Goal: Task Accomplishment & Management: Manage account settings

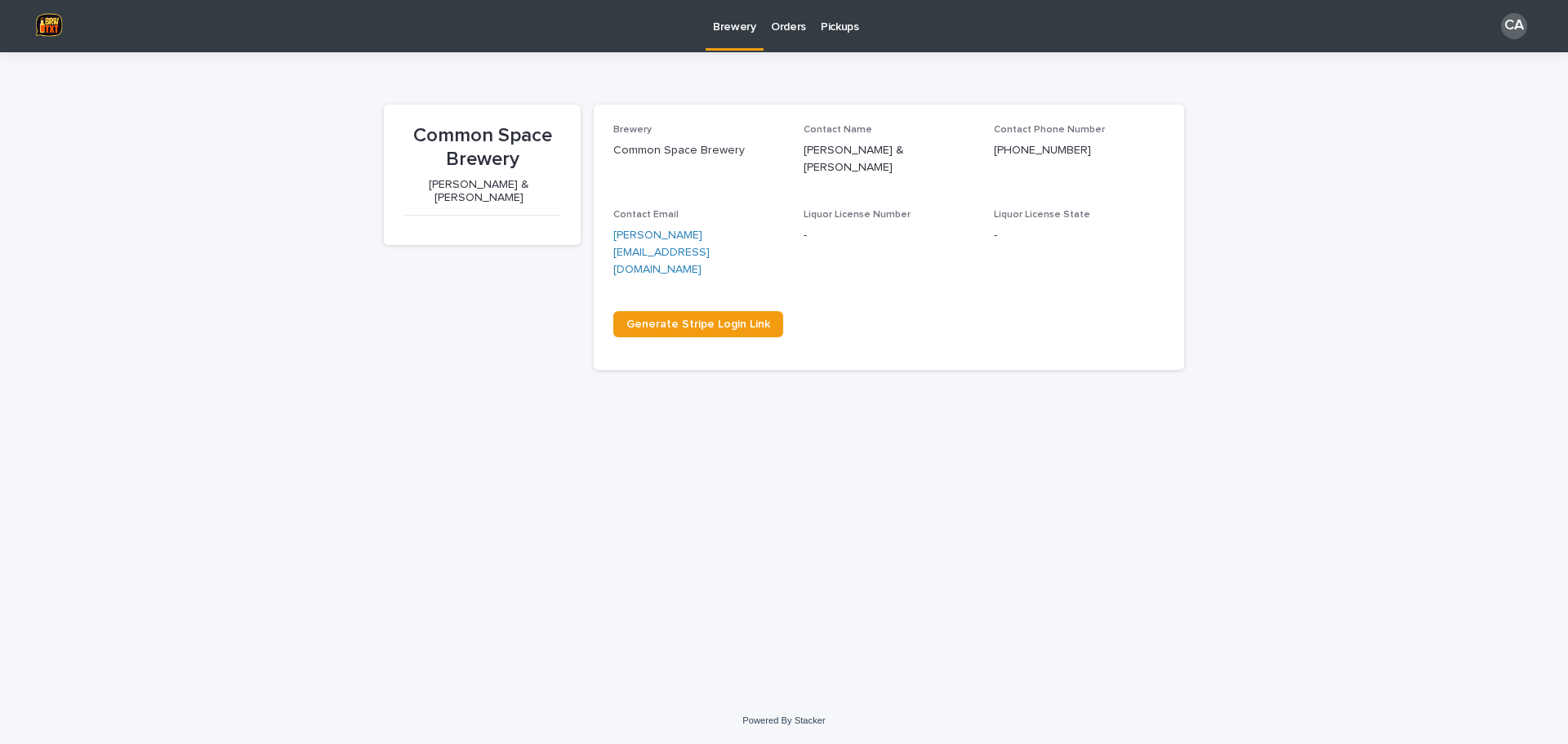
click at [797, 22] on p "Orders" at bounding box center [788, 17] width 35 height 34
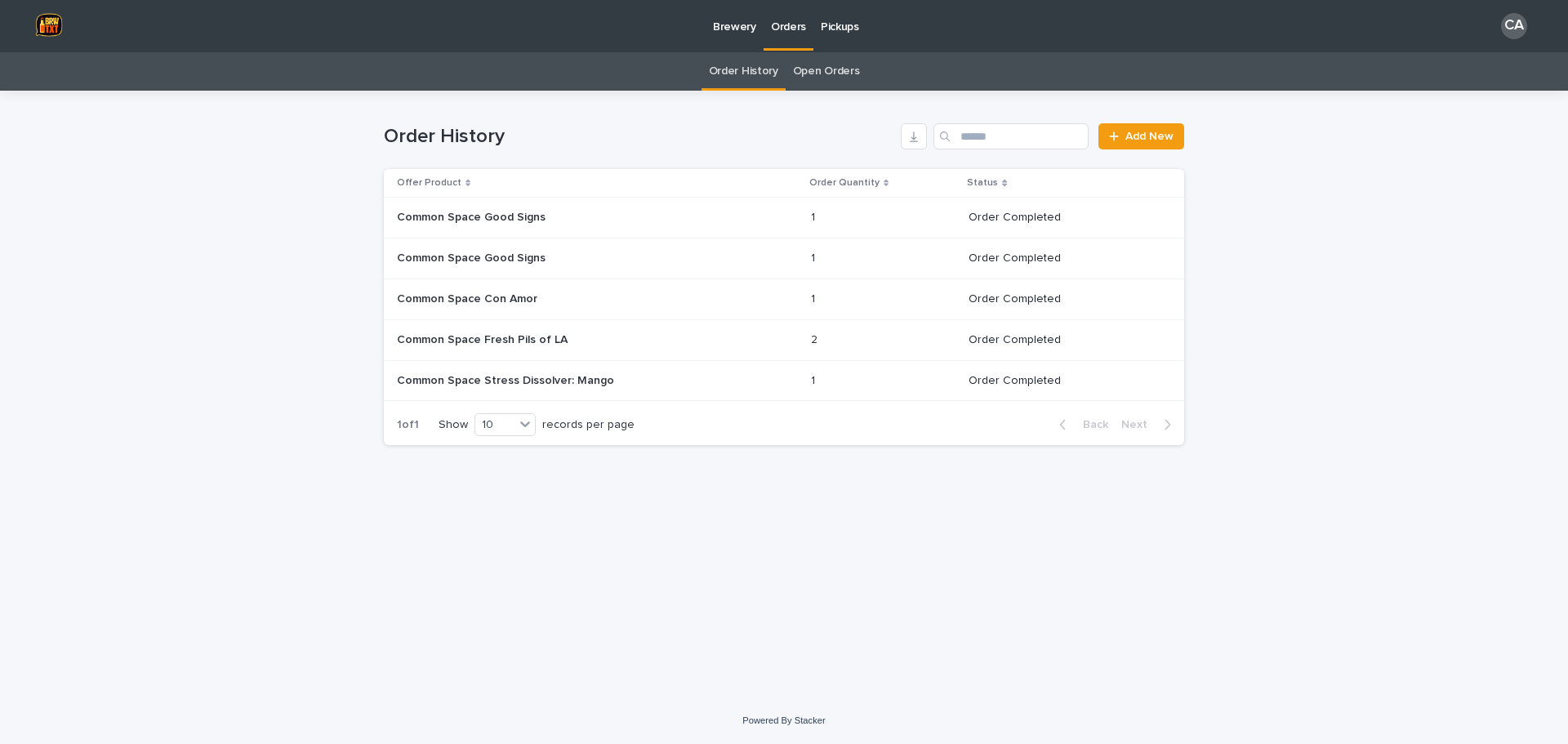
click at [839, 16] on p "Pickups" at bounding box center [840, 17] width 39 height 34
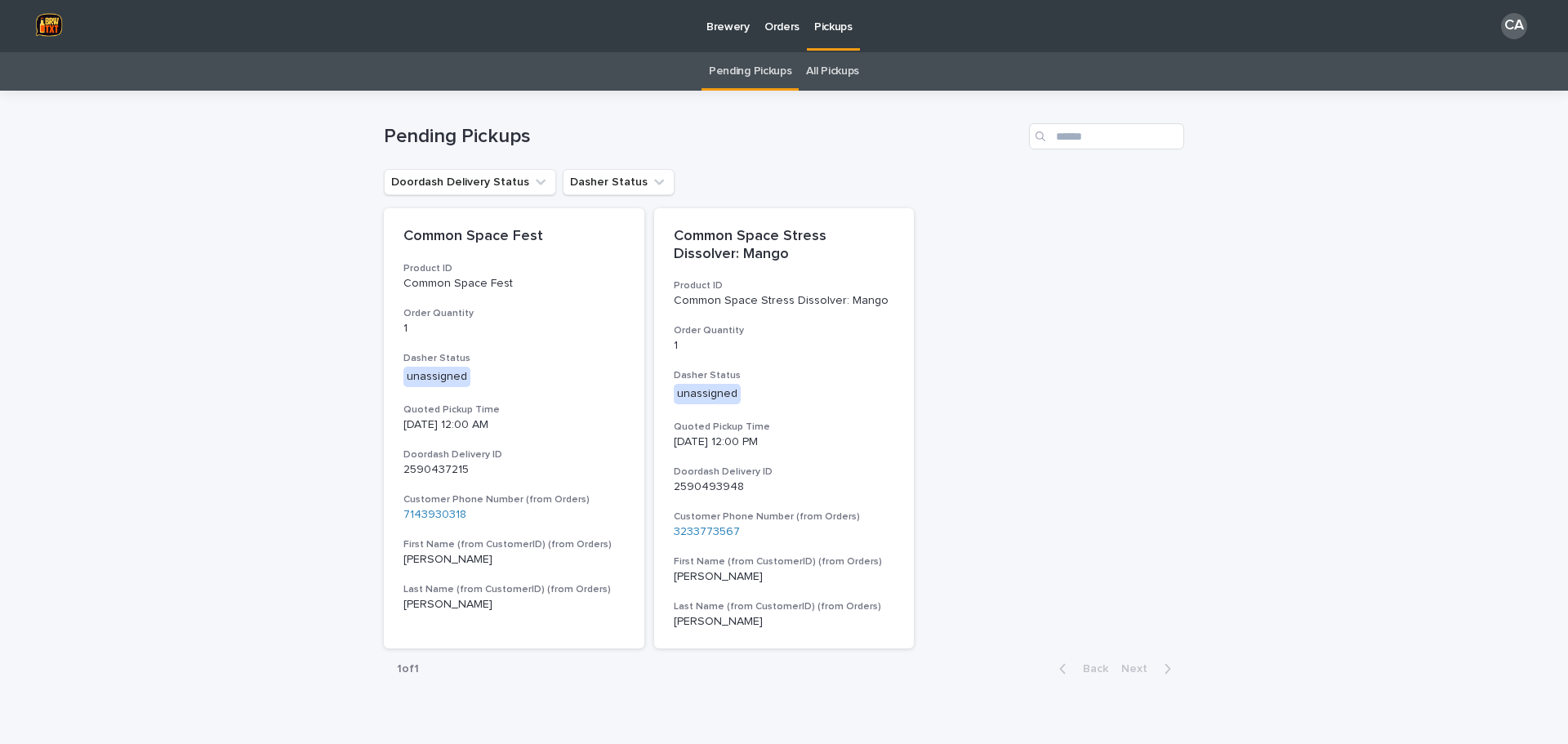
click at [772, 27] on p "Orders" at bounding box center [782, 17] width 35 height 34
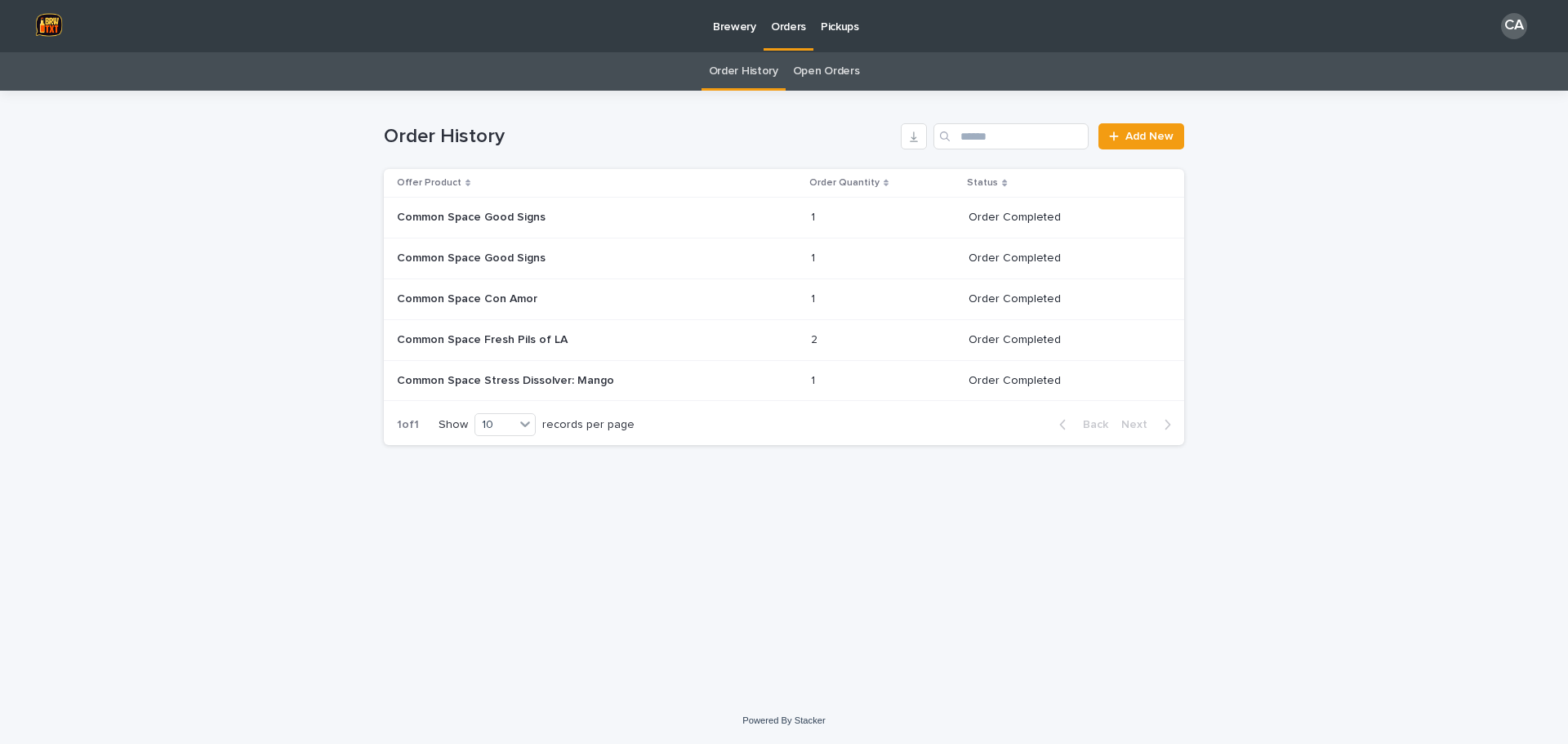
click at [833, 75] on link "Open Orders" at bounding box center [827, 71] width 67 height 39
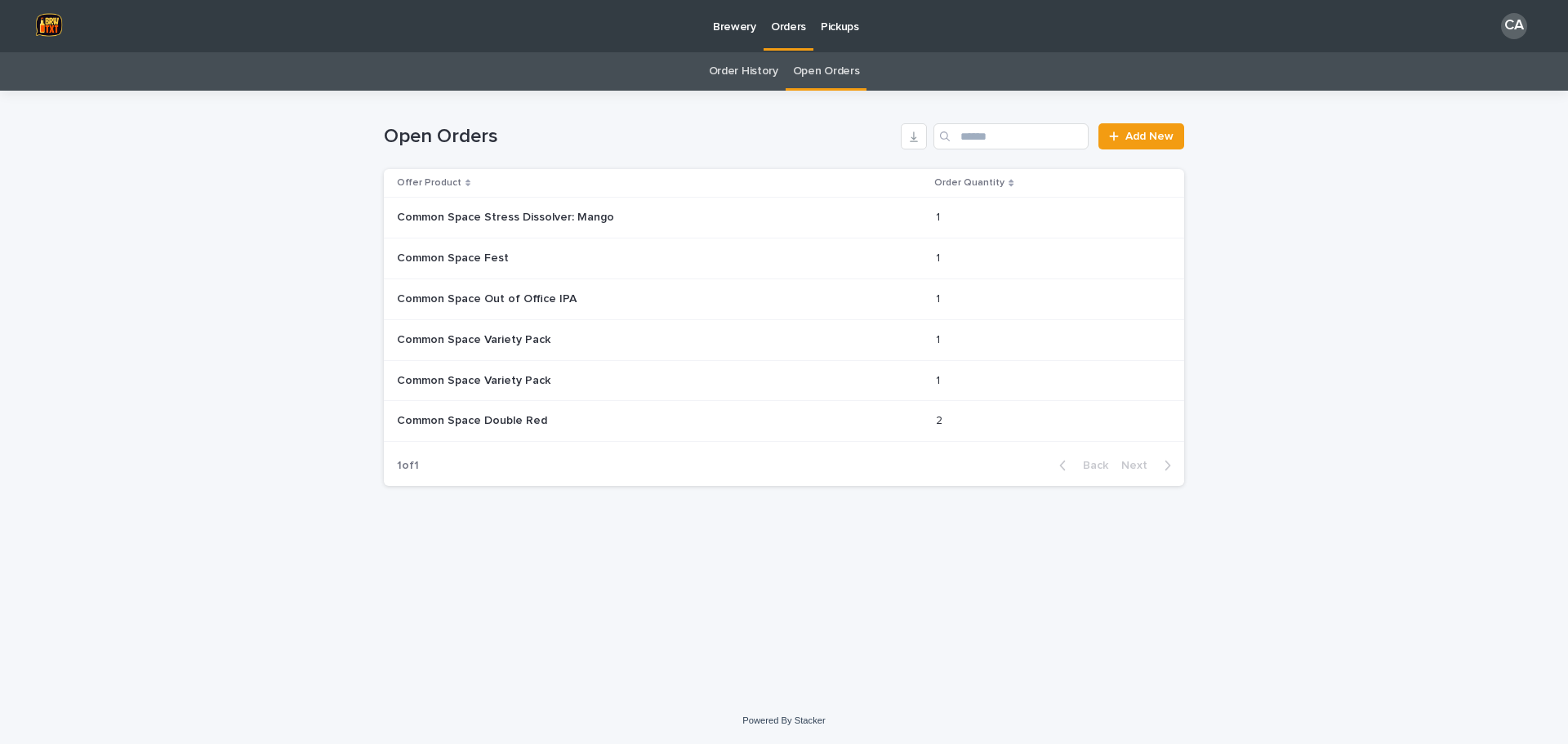
click at [838, 21] on p "Pickups" at bounding box center [840, 17] width 39 height 34
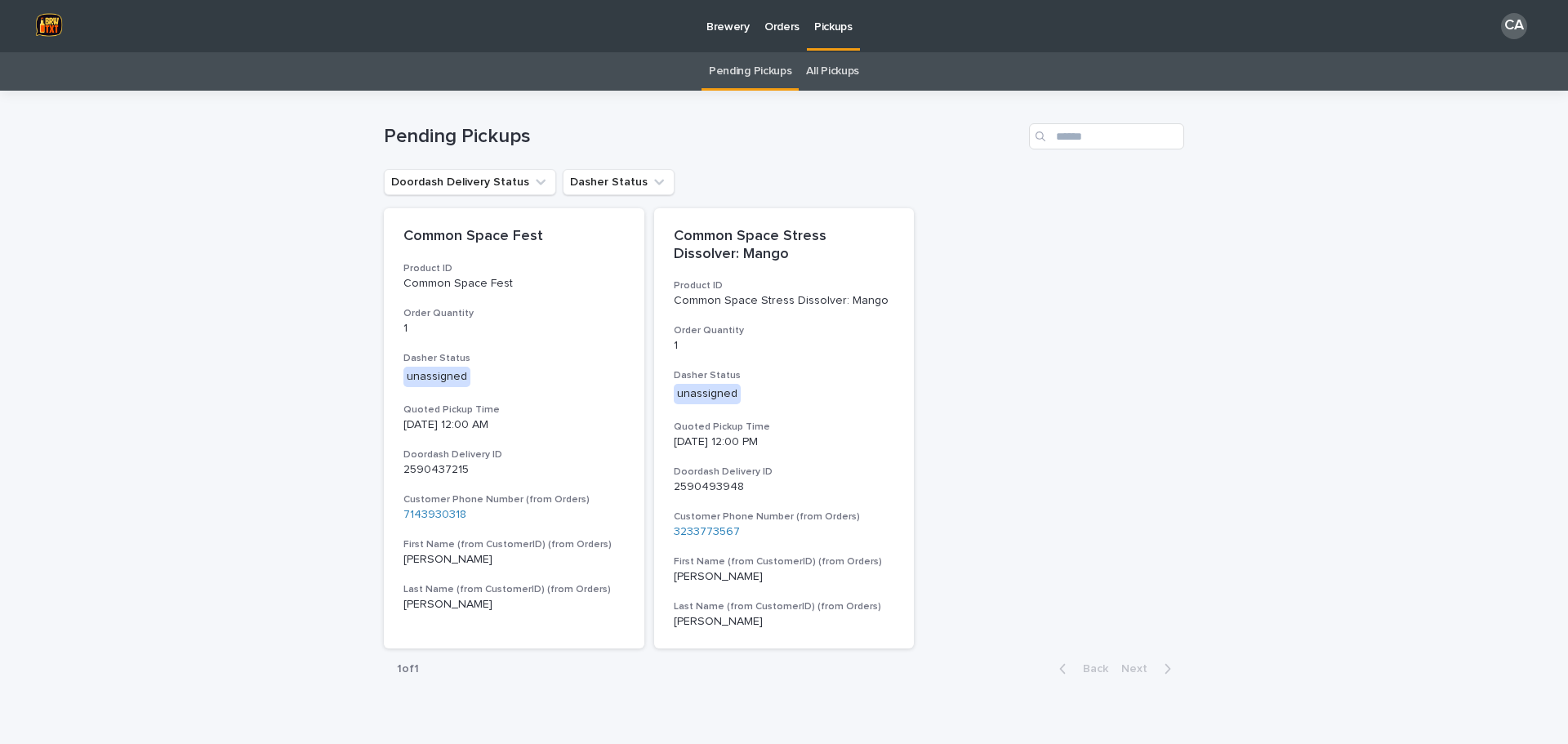
click at [938, 297] on div "Common Space Fest Product ID Common Space Fest Order Quantity 1 Dasher Status u…" at bounding box center [784, 429] width 801 height 441
click at [533, 181] on icon "Doordash Delivery Status" at bounding box center [541, 182] width 16 height 16
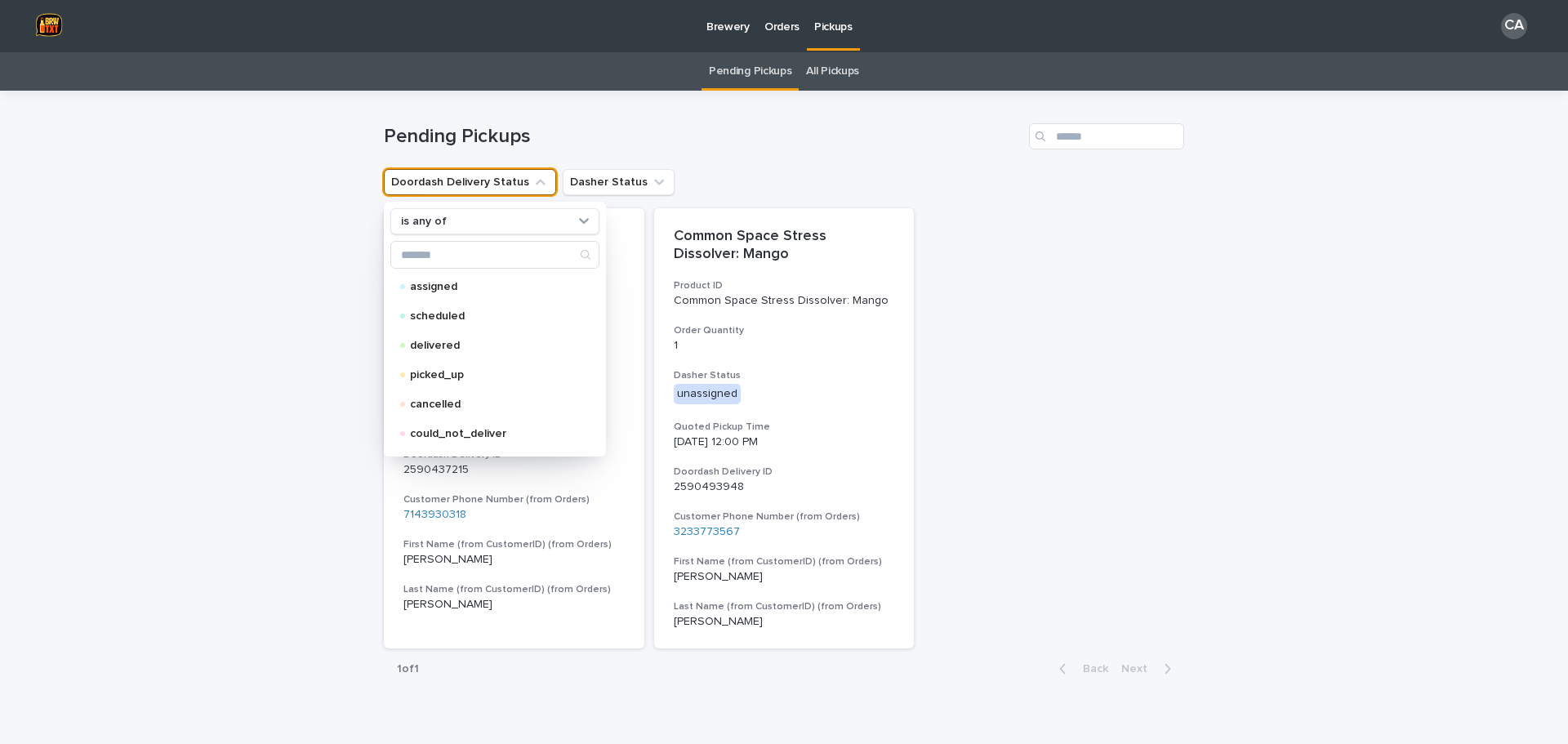
click at [307, 308] on div "Loading... Saving… Loading... Saving… Pending Pickups Doordash Delivery Status …" at bounding box center [784, 431] width 1568 height 681
